Goal: Information Seeking & Learning: Learn about a topic

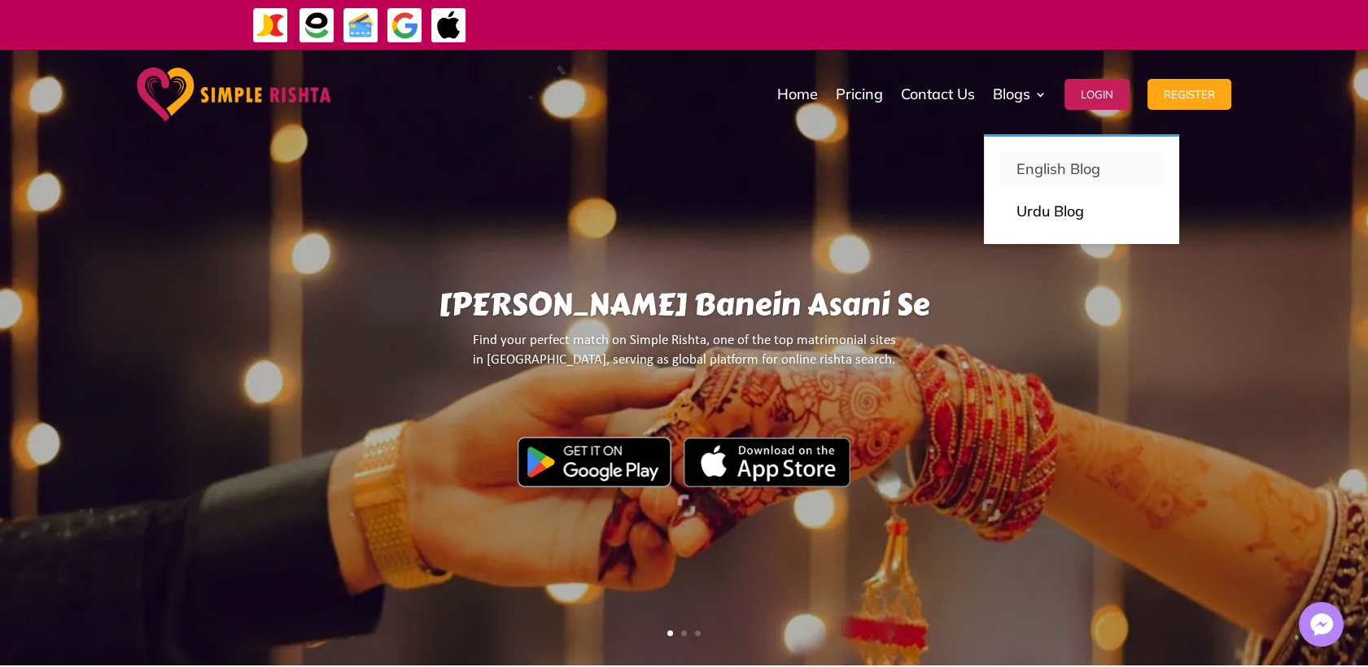
click at [1084, 183] on link "English Blog" at bounding box center [1081, 169] width 163 height 33
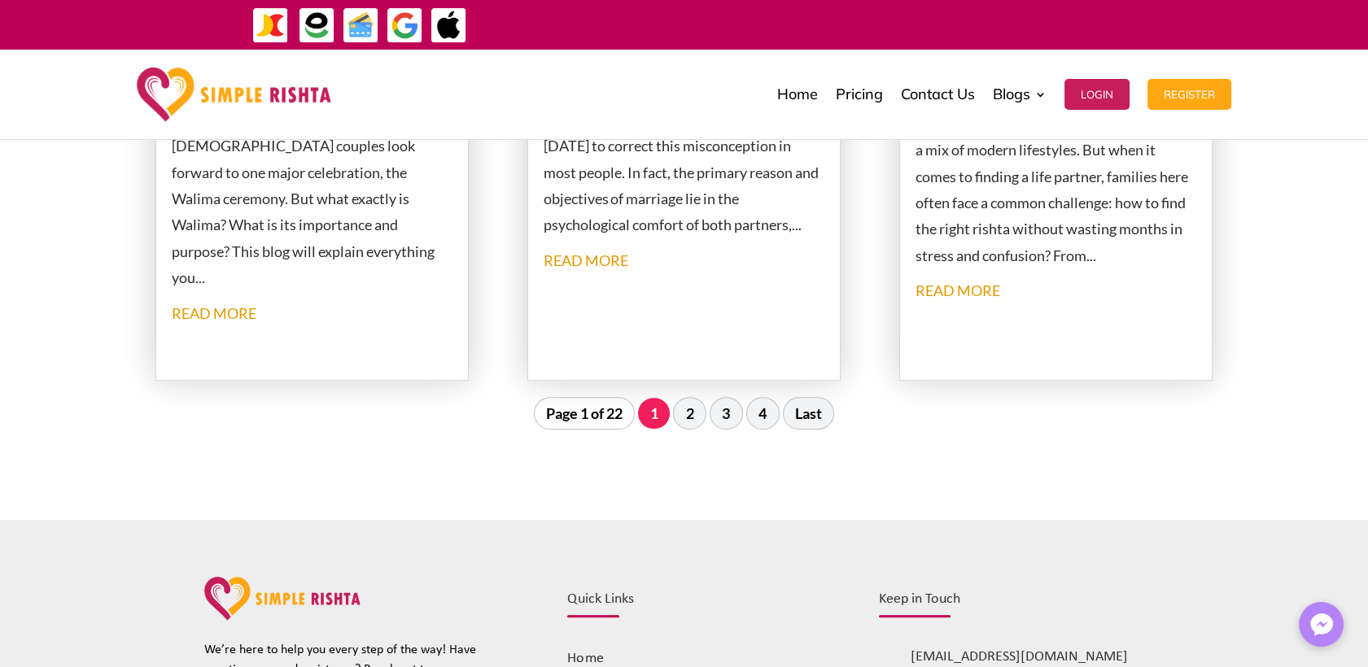
scroll to position [1989, 0]
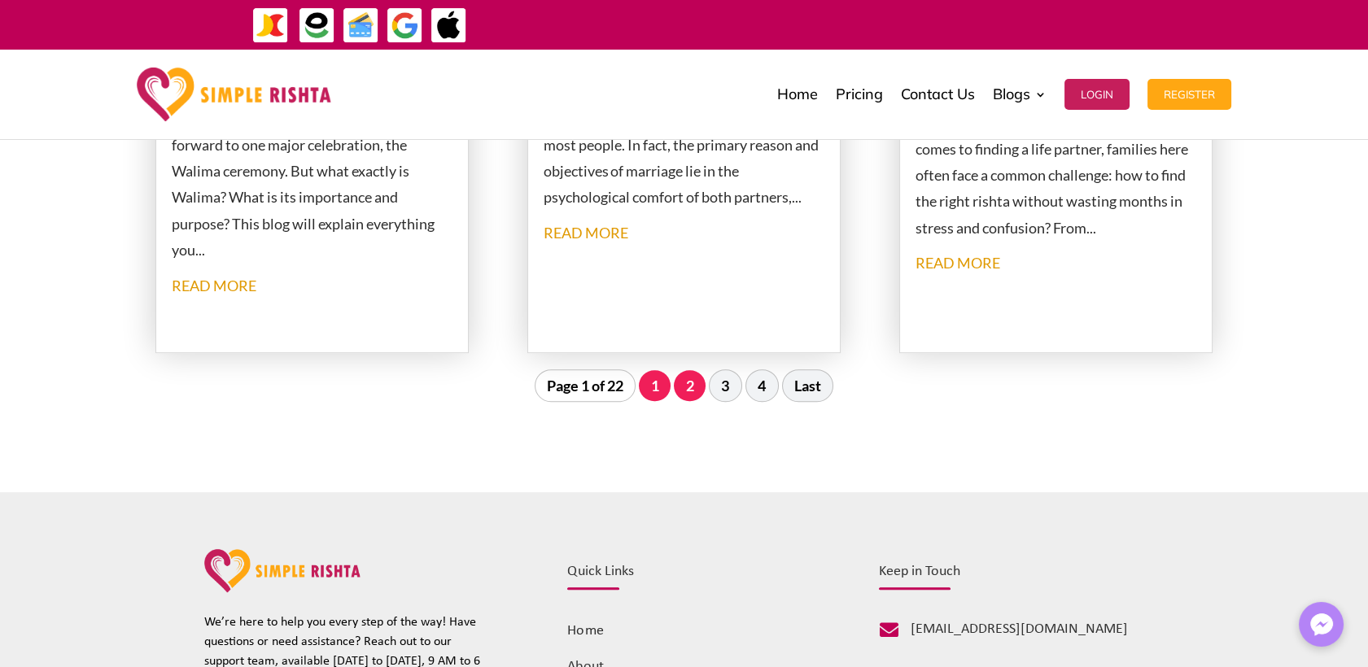
click at [692, 385] on link "2" at bounding box center [690, 385] width 32 height 31
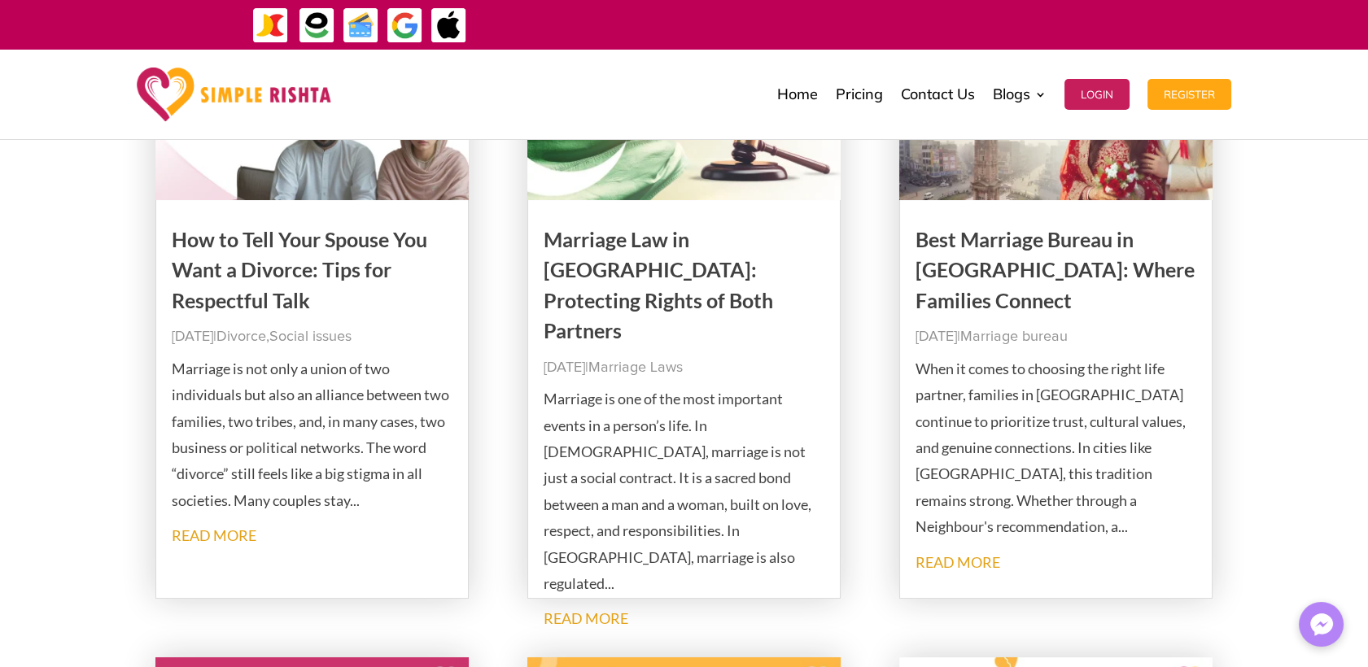
scroll to position [319, 0]
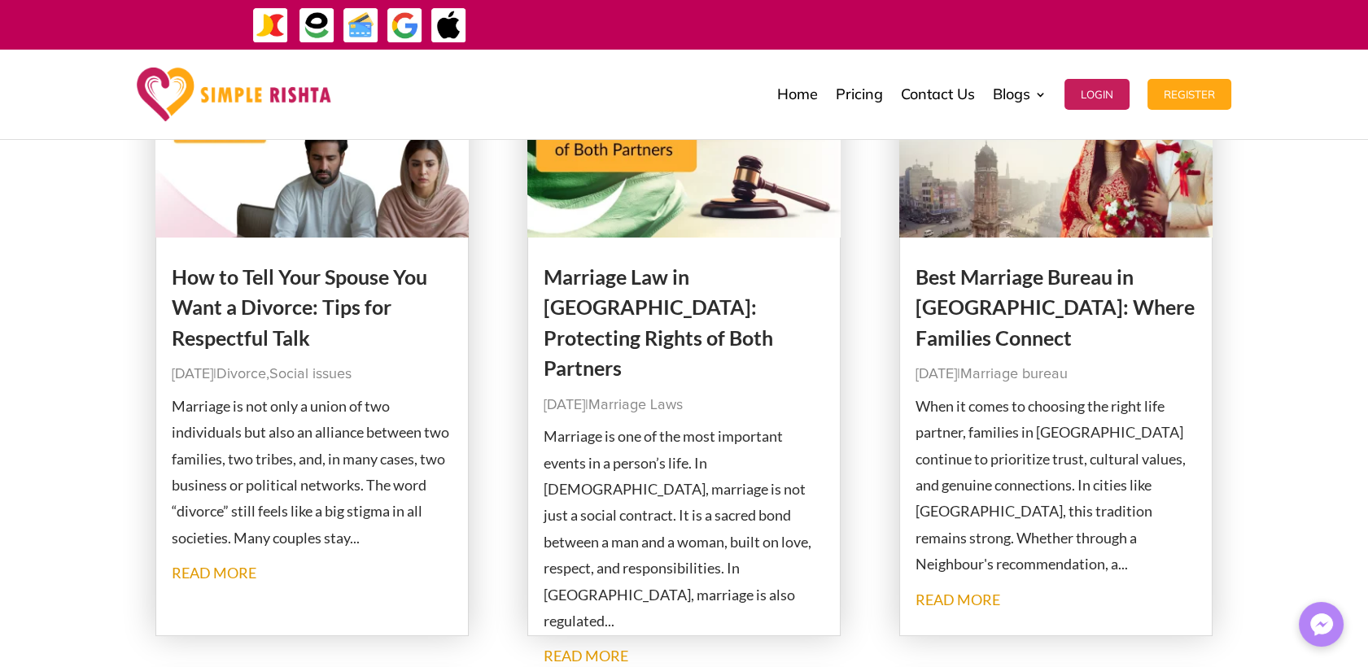
drag, startPoint x: 664, startPoint y: 286, endPoint x: 895, endPoint y: 260, distance: 232.6
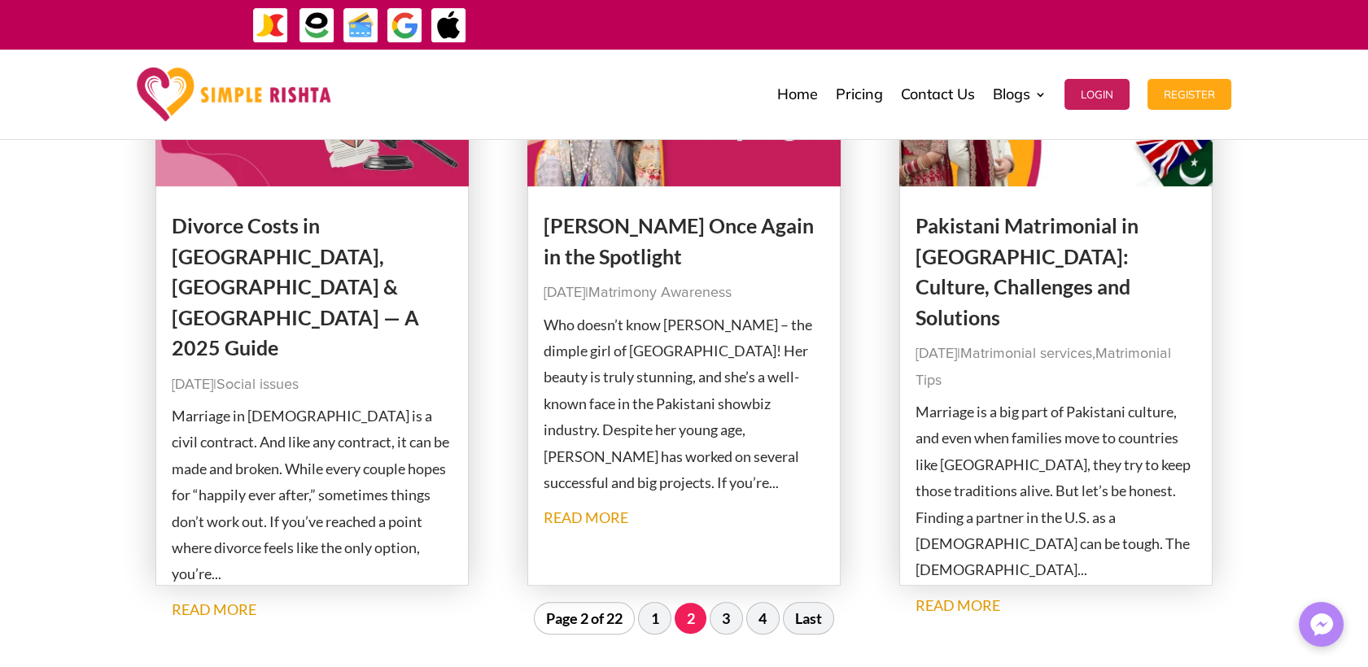
scroll to position [1989, 0]
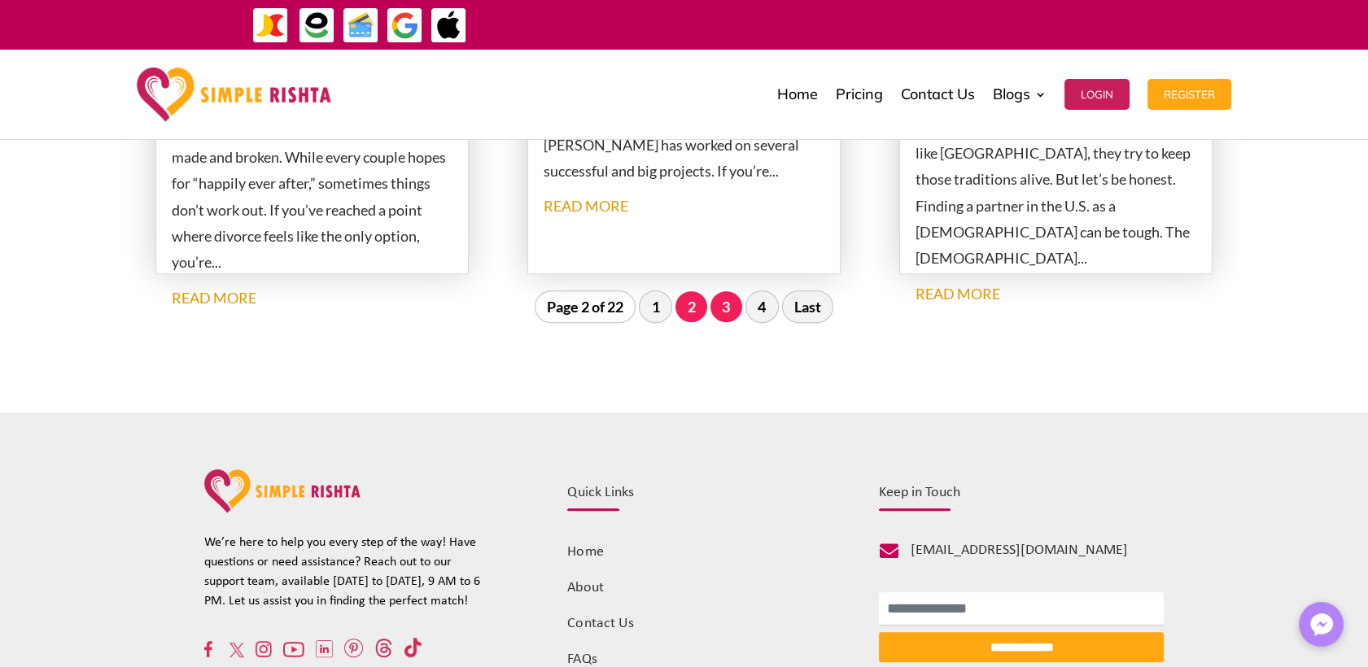
click at [723, 314] on link "3" at bounding box center [726, 306] width 32 height 31
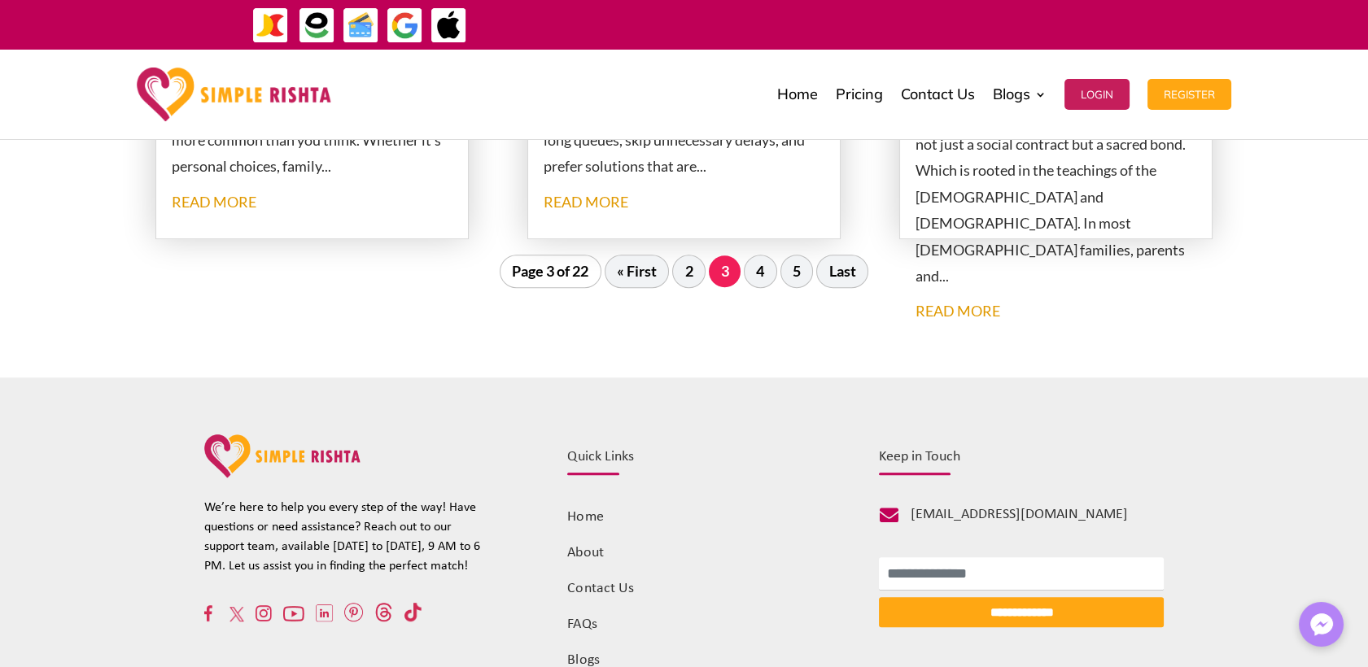
scroll to position [1946, 0]
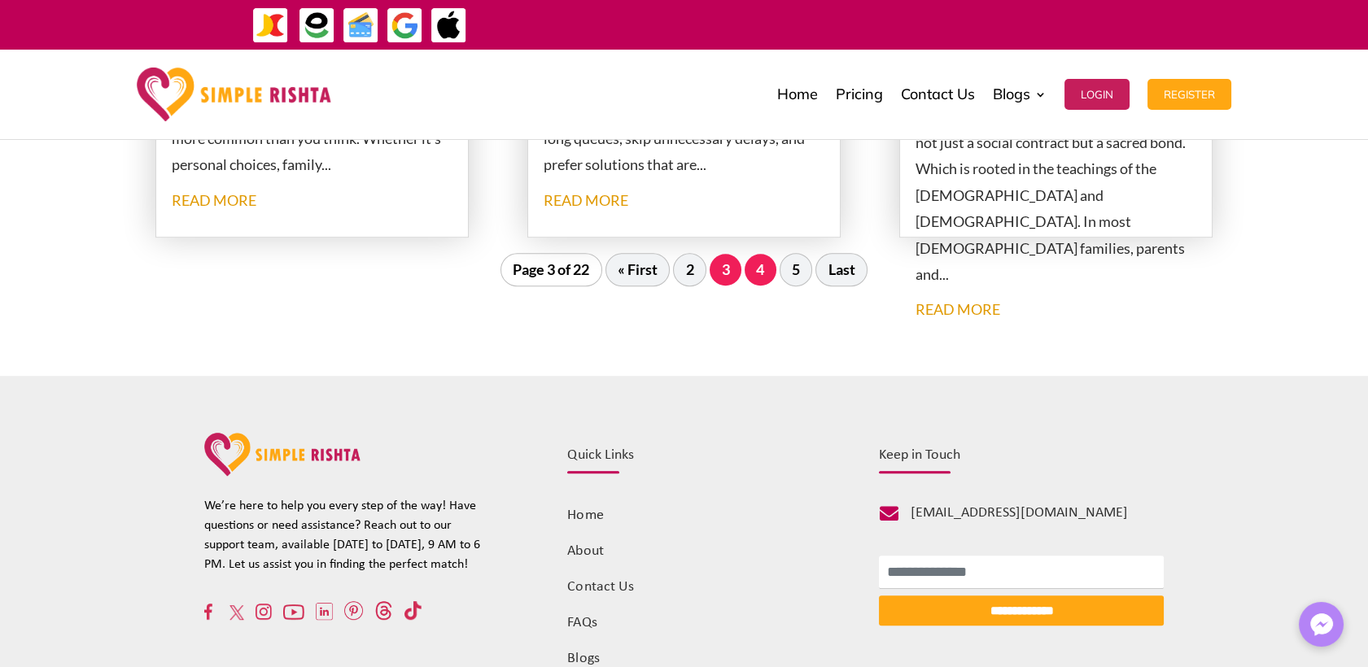
click at [771, 276] on link "4" at bounding box center [761, 269] width 32 height 31
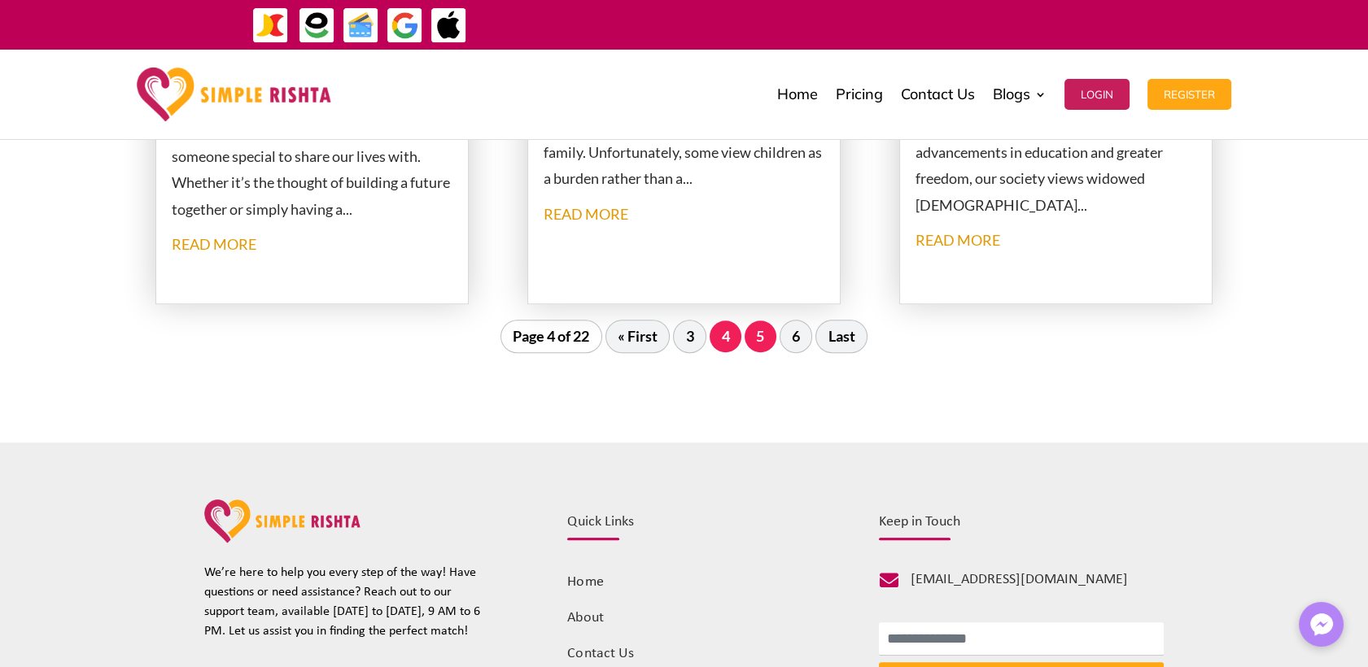
click at [766, 337] on link "5" at bounding box center [761, 336] width 32 height 31
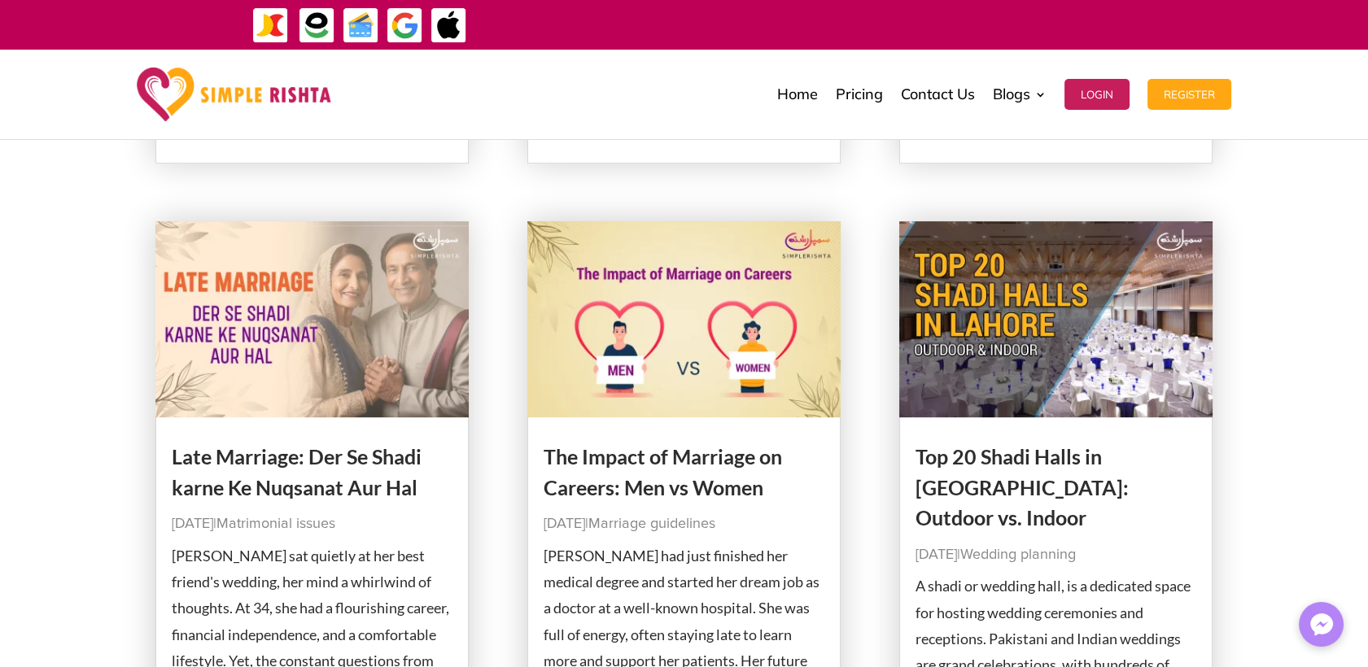
scroll to position [2079, 0]
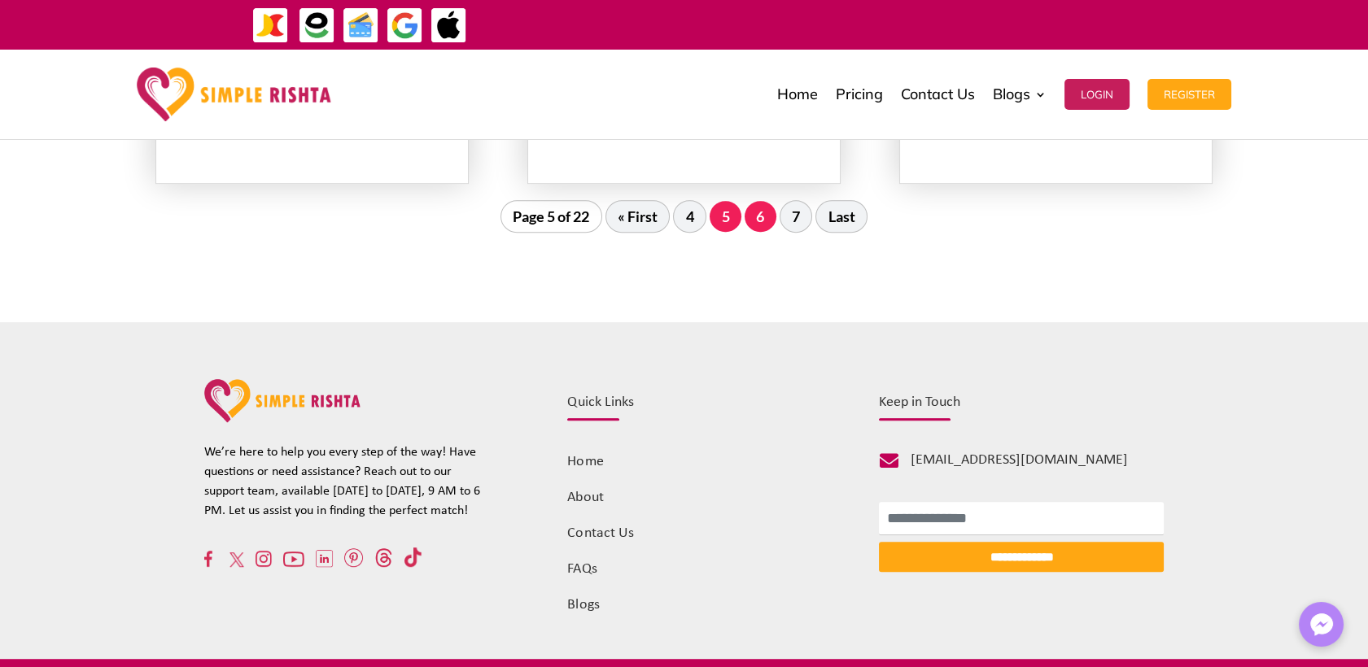
click at [766, 216] on link "6" at bounding box center [761, 216] width 32 height 31
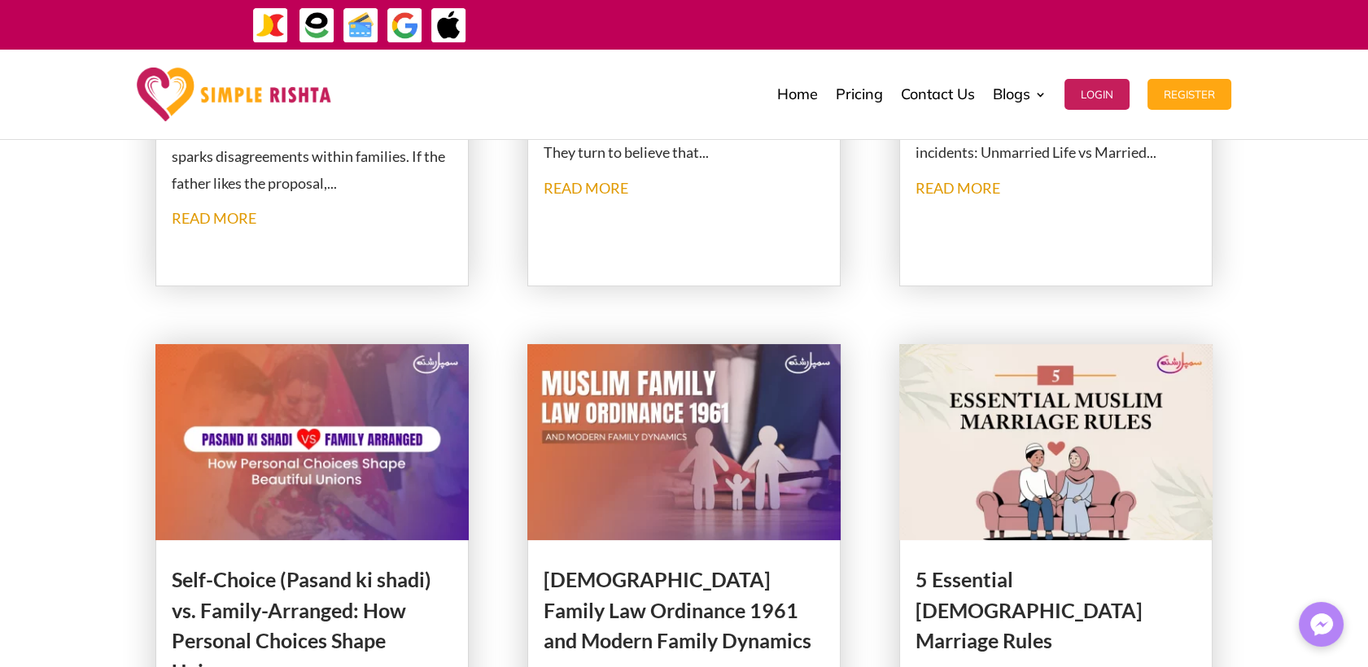
scroll to position [814, 0]
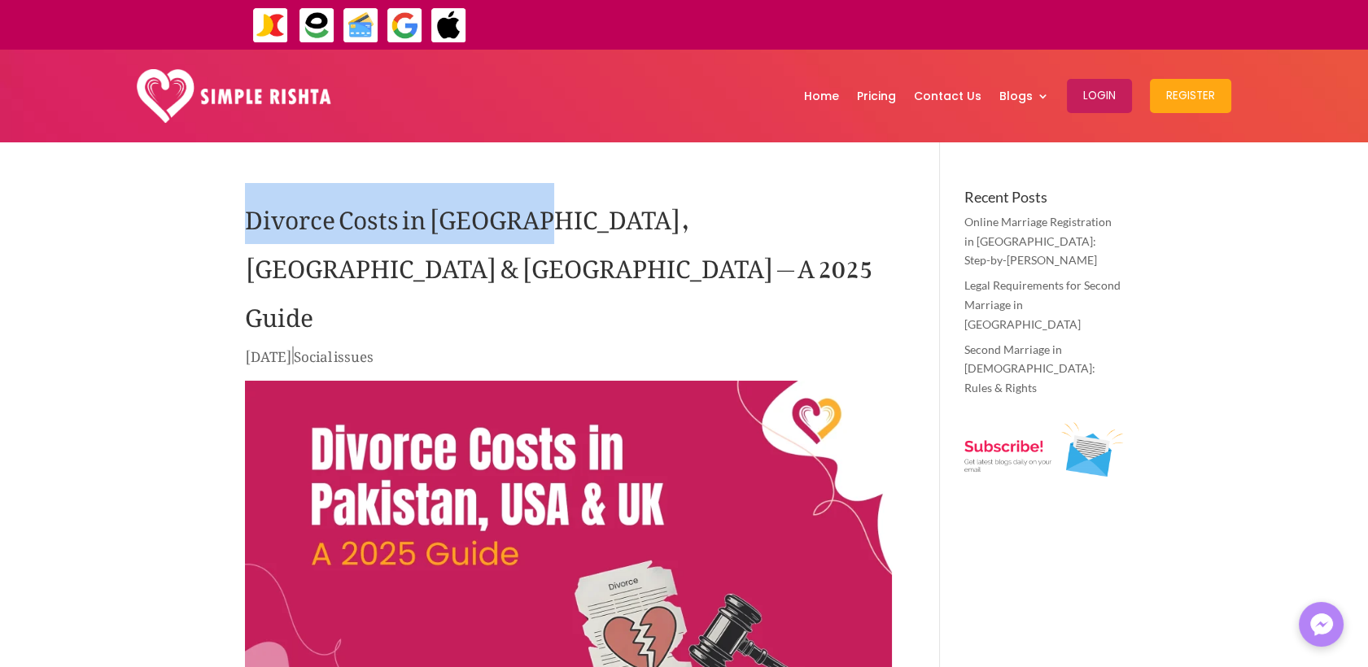
drag, startPoint x: 234, startPoint y: 229, endPoint x: 525, endPoint y: 224, distance: 290.5
copy h1 "Divorce Costs in Pakistan"
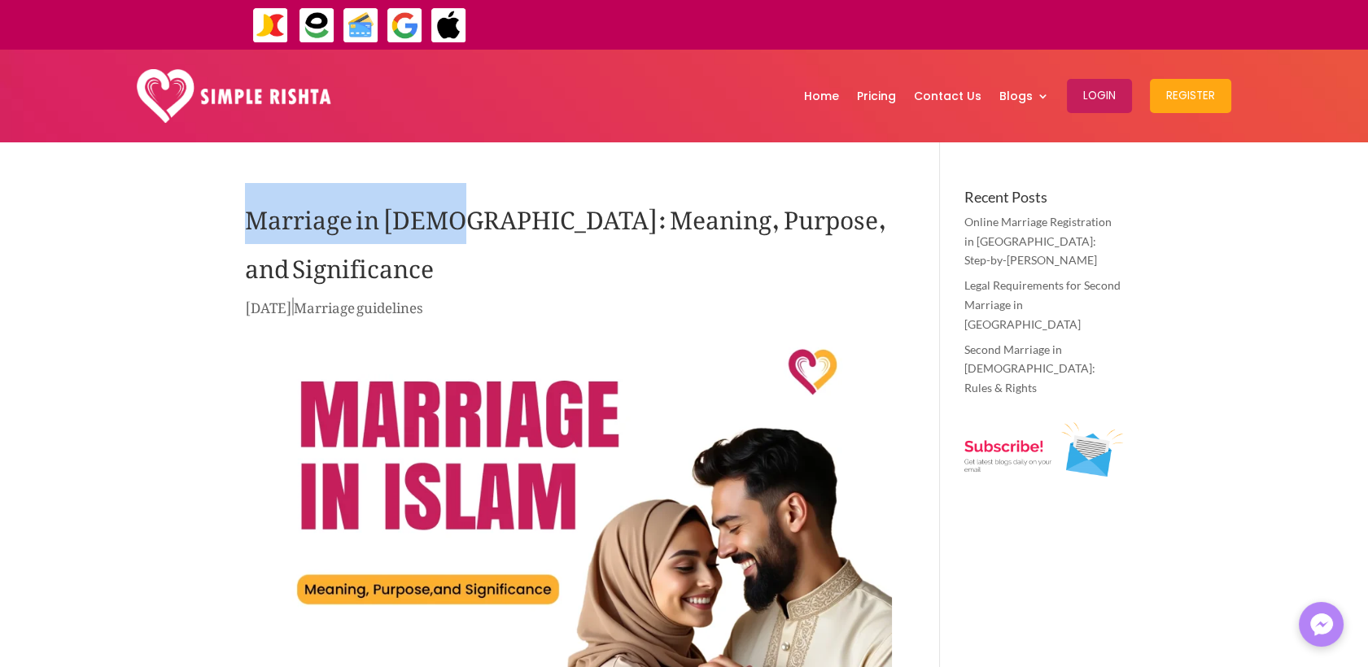
drag, startPoint x: 245, startPoint y: 221, endPoint x: 441, endPoint y: 225, distance: 196.1
click at [441, 225] on h1 "Marriage in [DEMOGRAPHIC_DATA]: Meaning, Purpose, and Significance" at bounding box center [568, 243] width 647 height 106
copy h1 "Marriage in [DEMOGRAPHIC_DATA]"
